Goal: Information Seeking & Learning: Learn about a topic

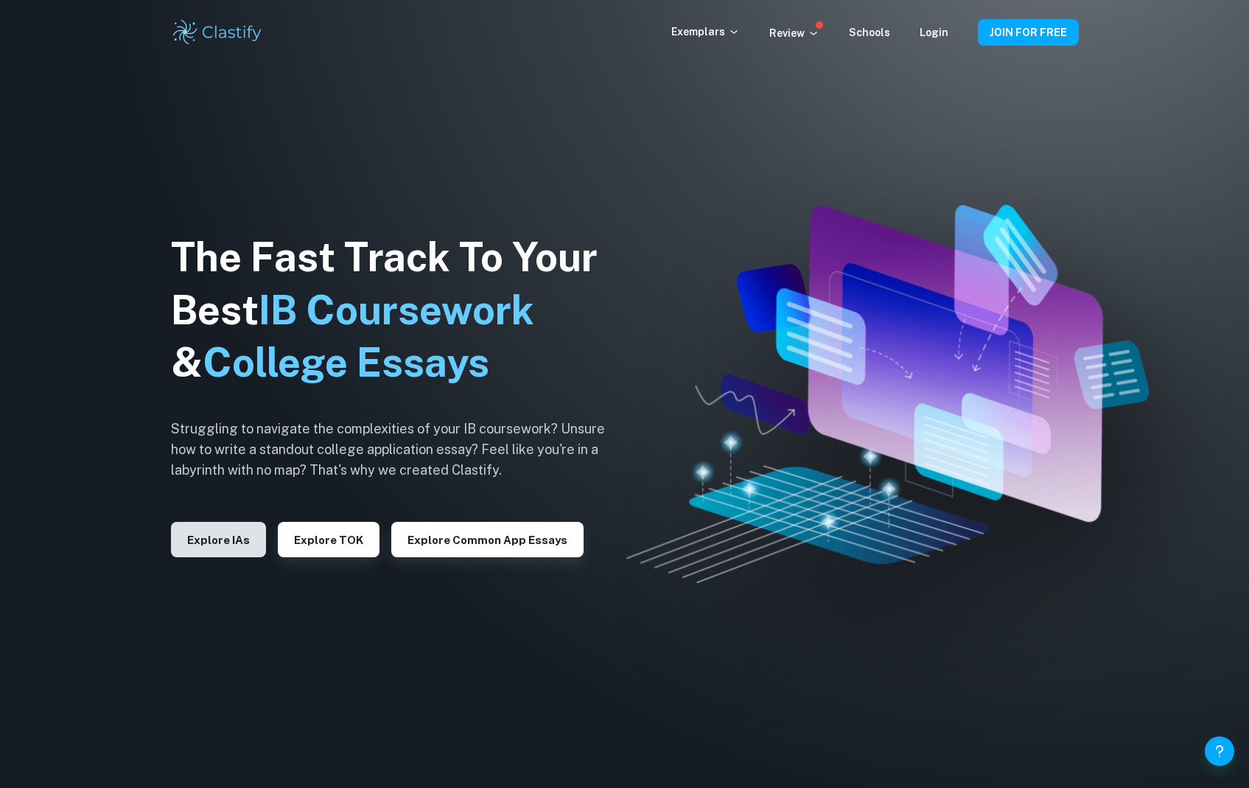
click at [219, 546] on button "Explore IAs" at bounding box center [218, 539] width 95 height 35
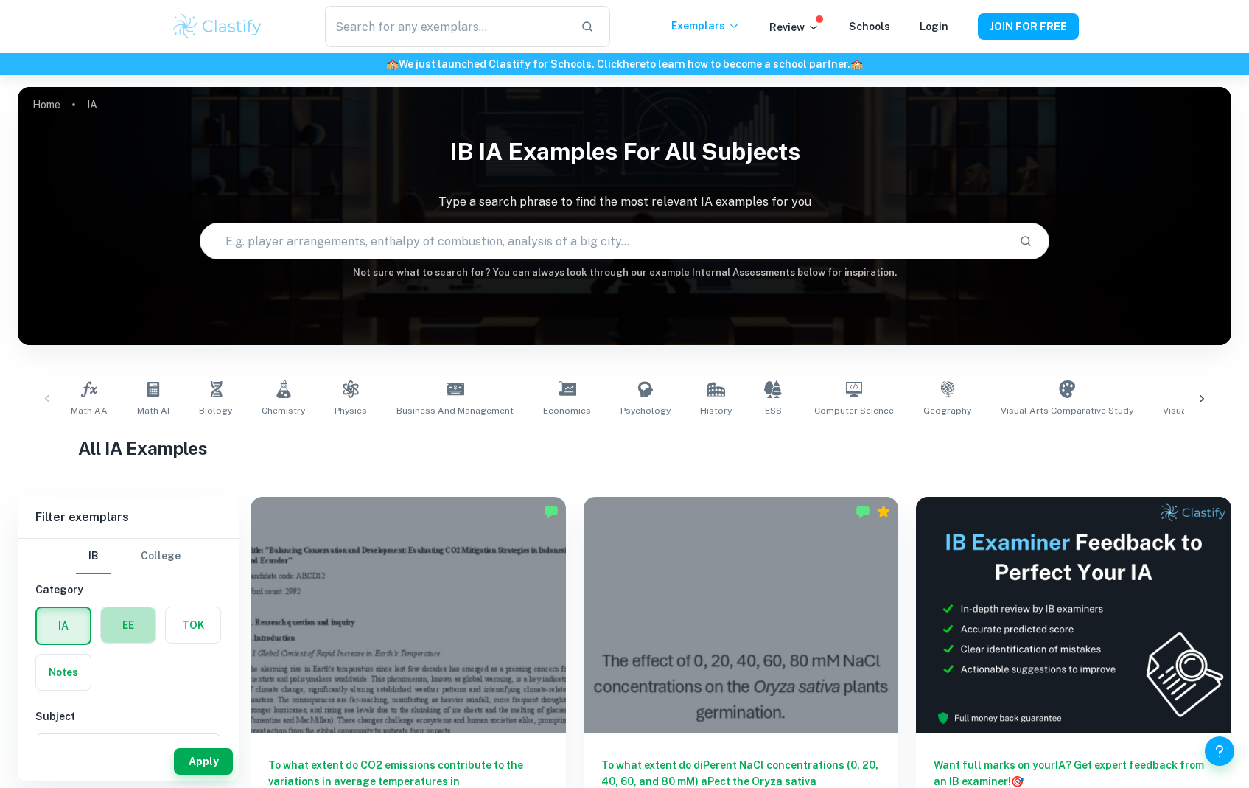
click at [109, 622] on label "button" at bounding box center [128, 624] width 55 height 35
click at [0, 0] on input "radio" at bounding box center [0, 0] width 0 height 0
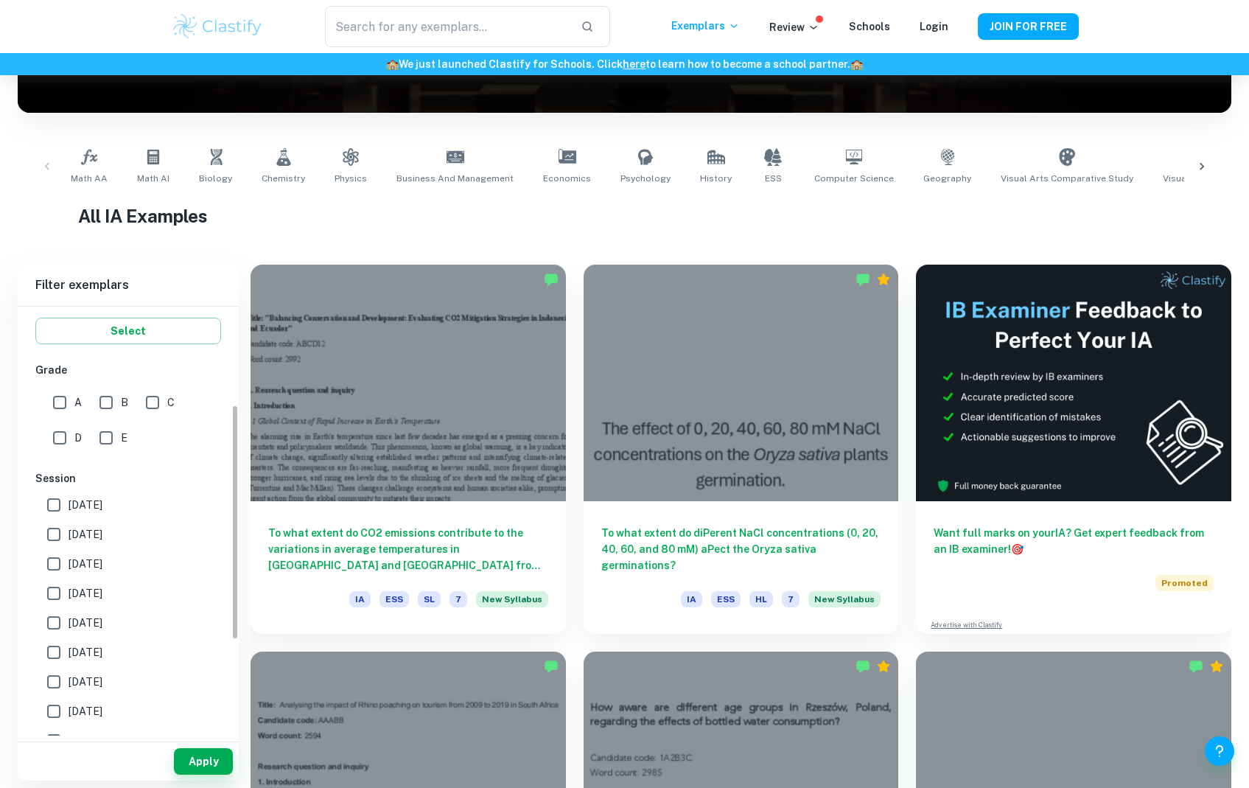
scroll to position [153, 0]
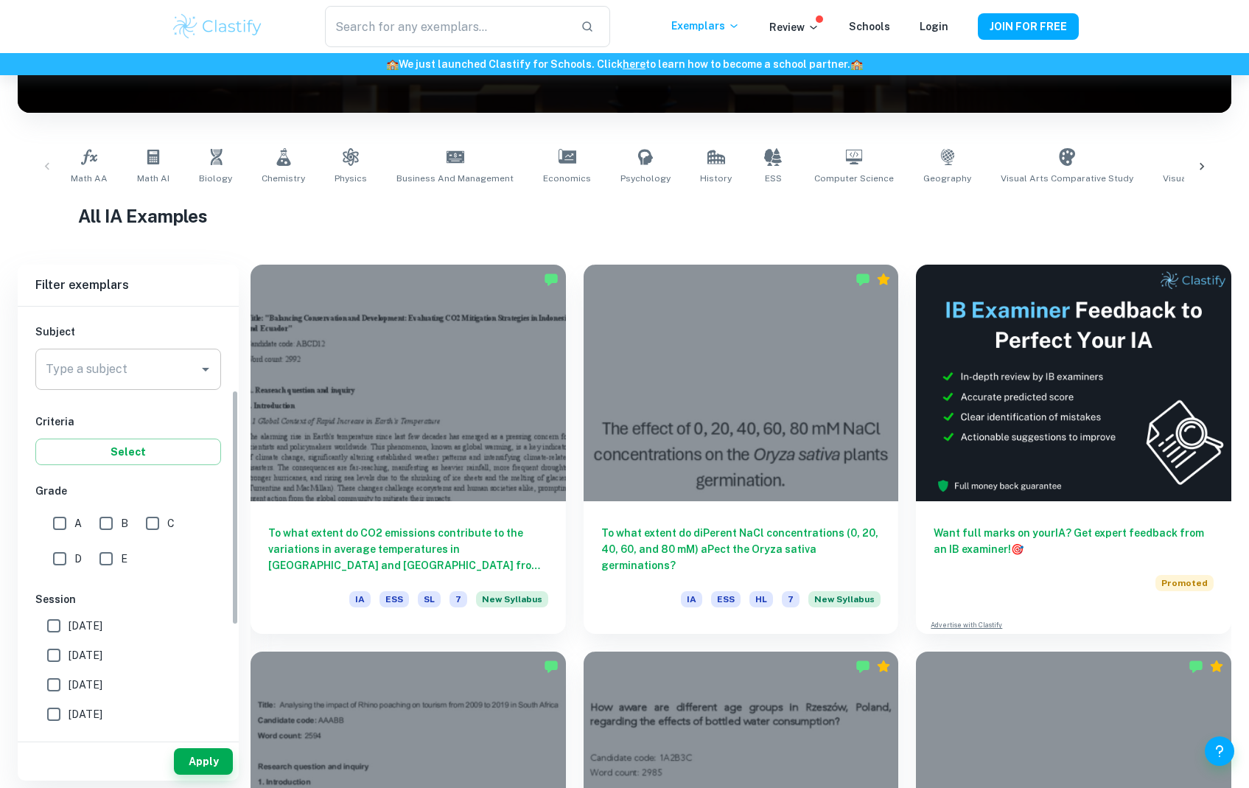
click at [126, 380] on input "Type a subject" at bounding box center [117, 369] width 150 height 28
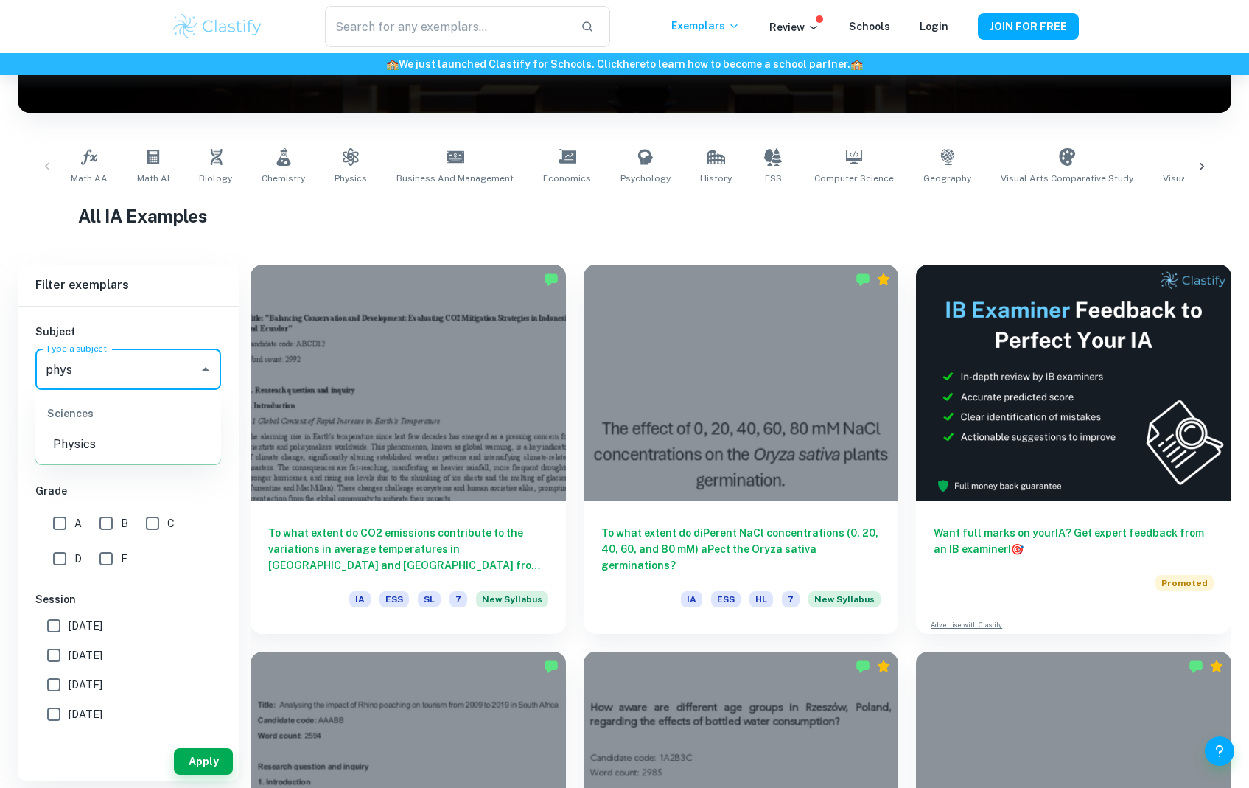
click at [77, 448] on li "Physics" at bounding box center [128, 444] width 186 height 27
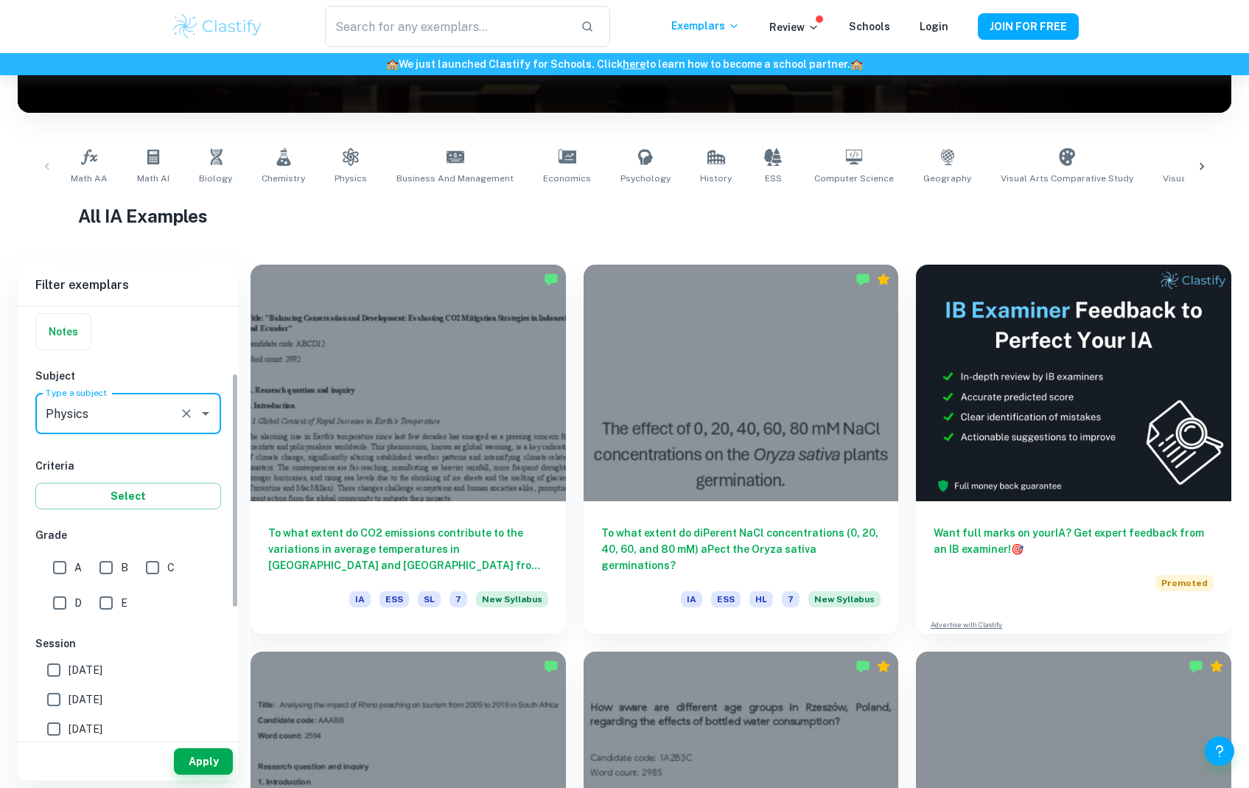
scroll to position [122, 0]
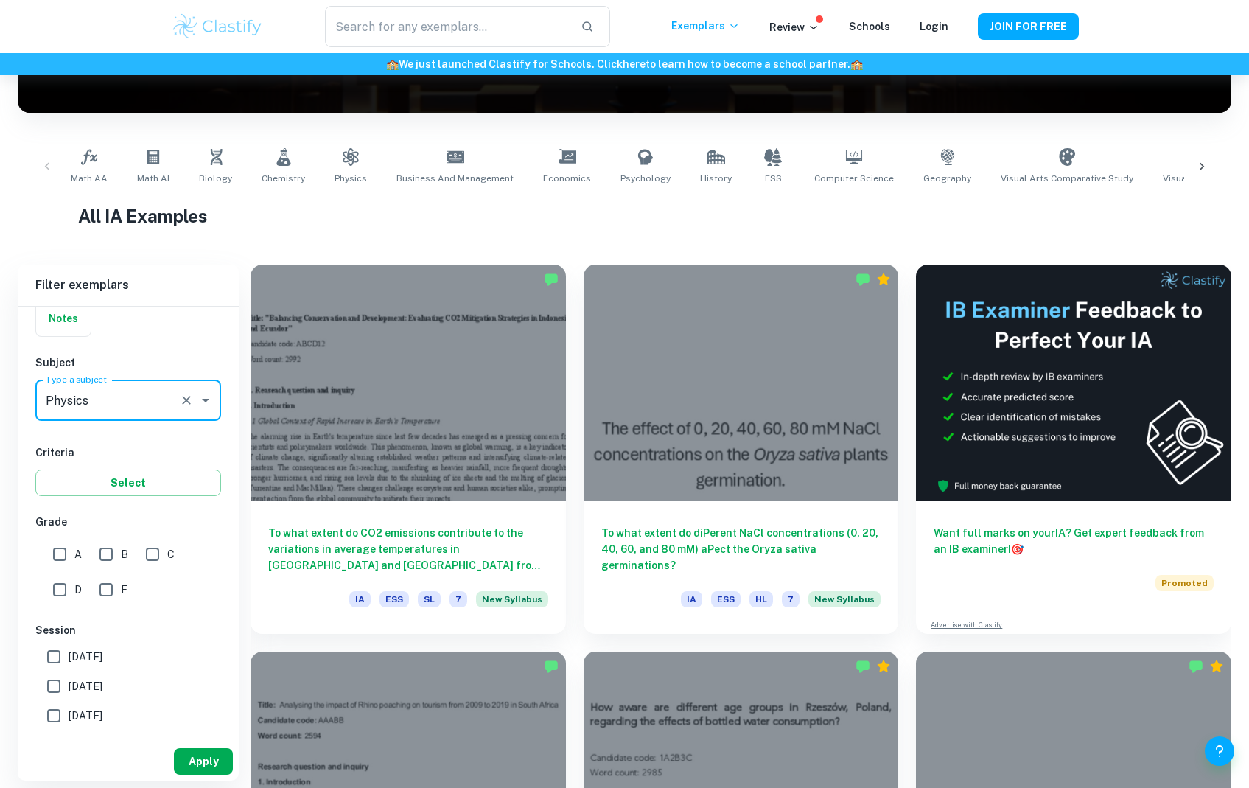
type input "Physics"
click at [189, 760] on button "Apply" at bounding box center [203, 761] width 59 height 27
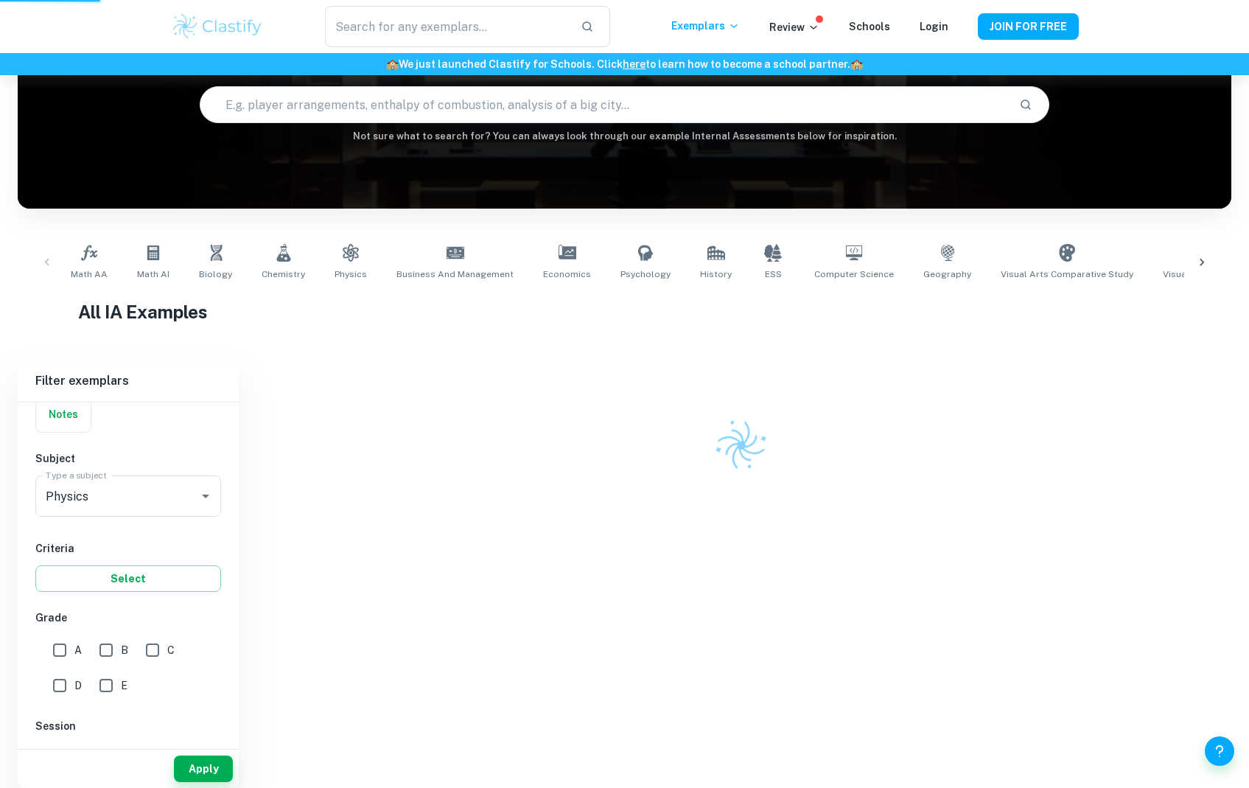
scroll to position [75, 0]
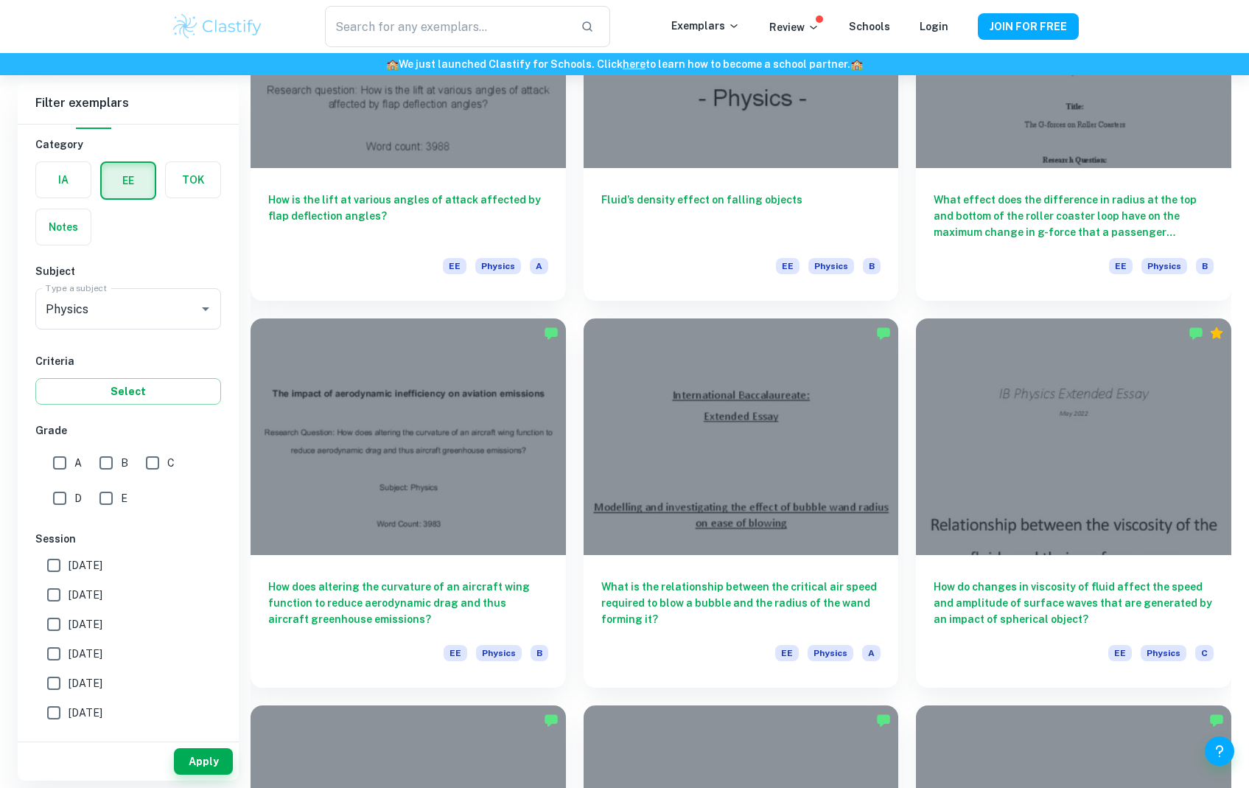
scroll to position [1415, 0]
click at [662, 538] on div at bounding box center [741, 433] width 315 height 237
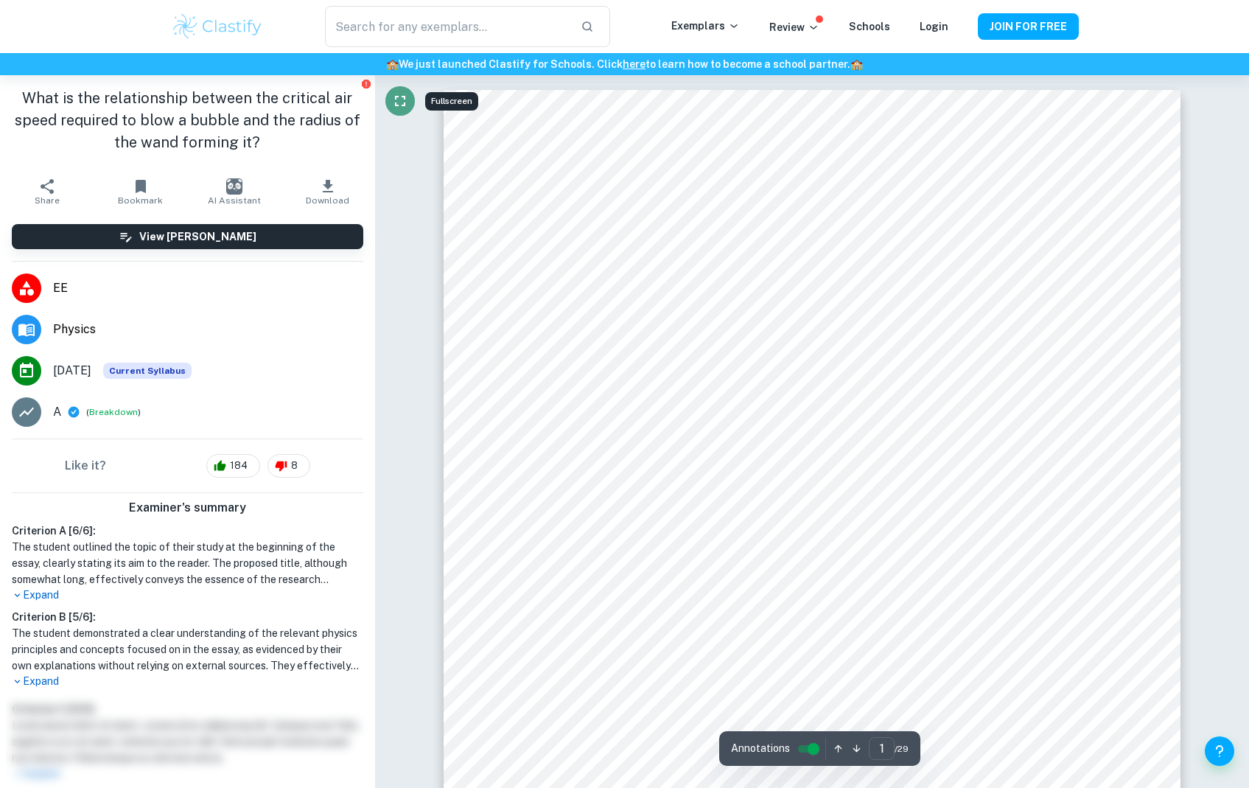
click at [390, 105] on button "Fullscreen" at bounding box center [399, 100] width 29 height 29
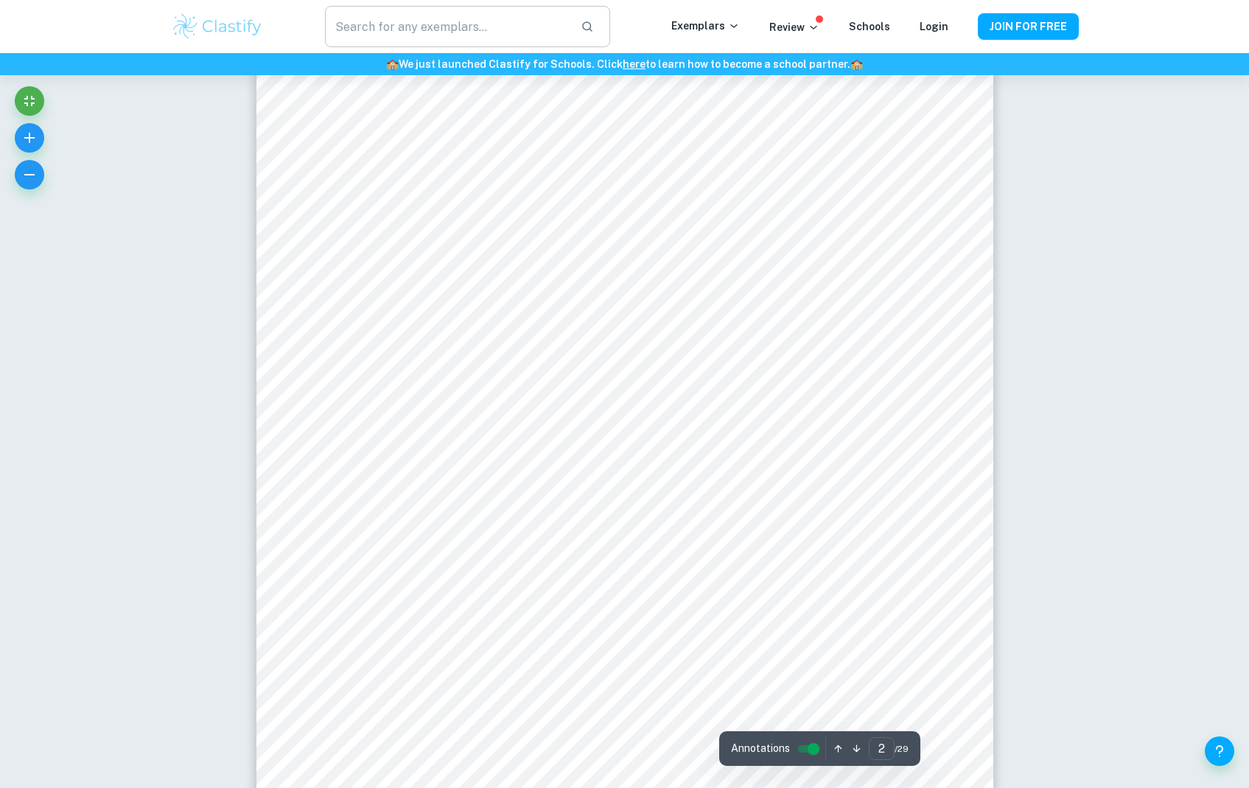
type input "1"
